Goal: Information Seeking & Learning: Find specific fact

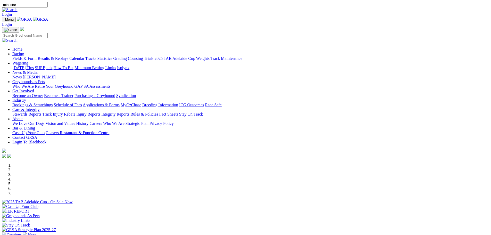
type input "mini star"
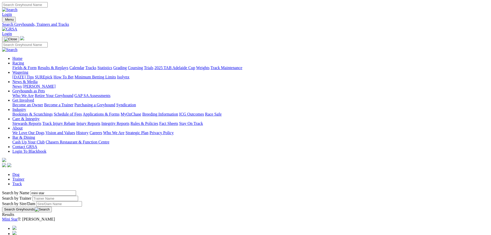
click at [18, 217] on link "Mini Star" at bounding box center [10, 219] width 16 height 4
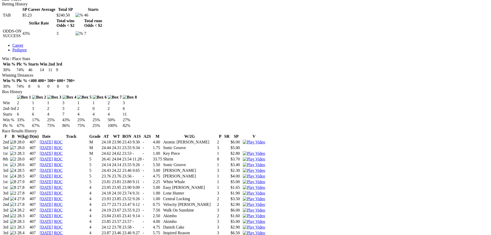
scroll to position [258, 0]
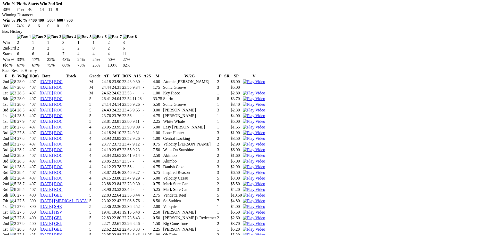
scroll to position [309, 0]
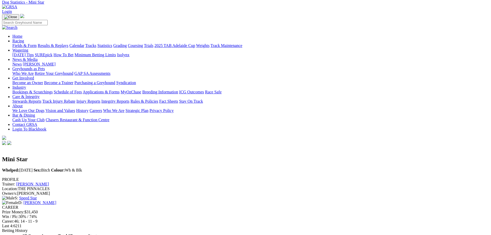
scroll to position [0, 0]
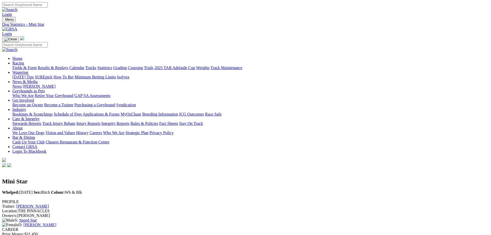
drag, startPoint x: 117, startPoint y: 71, endPoint x: 133, endPoint y: 70, distance: 16.8
click at [32, 190] on span "Whelped: [DATE]" at bounding box center [17, 192] width 30 height 4
drag, startPoint x: 136, startPoint y: 69, endPoint x: 116, endPoint y: 70, distance: 20.1
click at [116, 190] on div "Whelped: [DATE] Sex: Bitch Colour: Wh & Blk" at bounding box center [245, 192] width 487 height 5
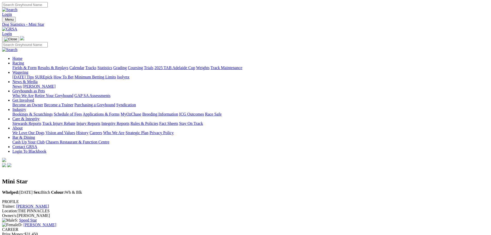
copy span "[DATE]"
